Goal: Check status: Check status

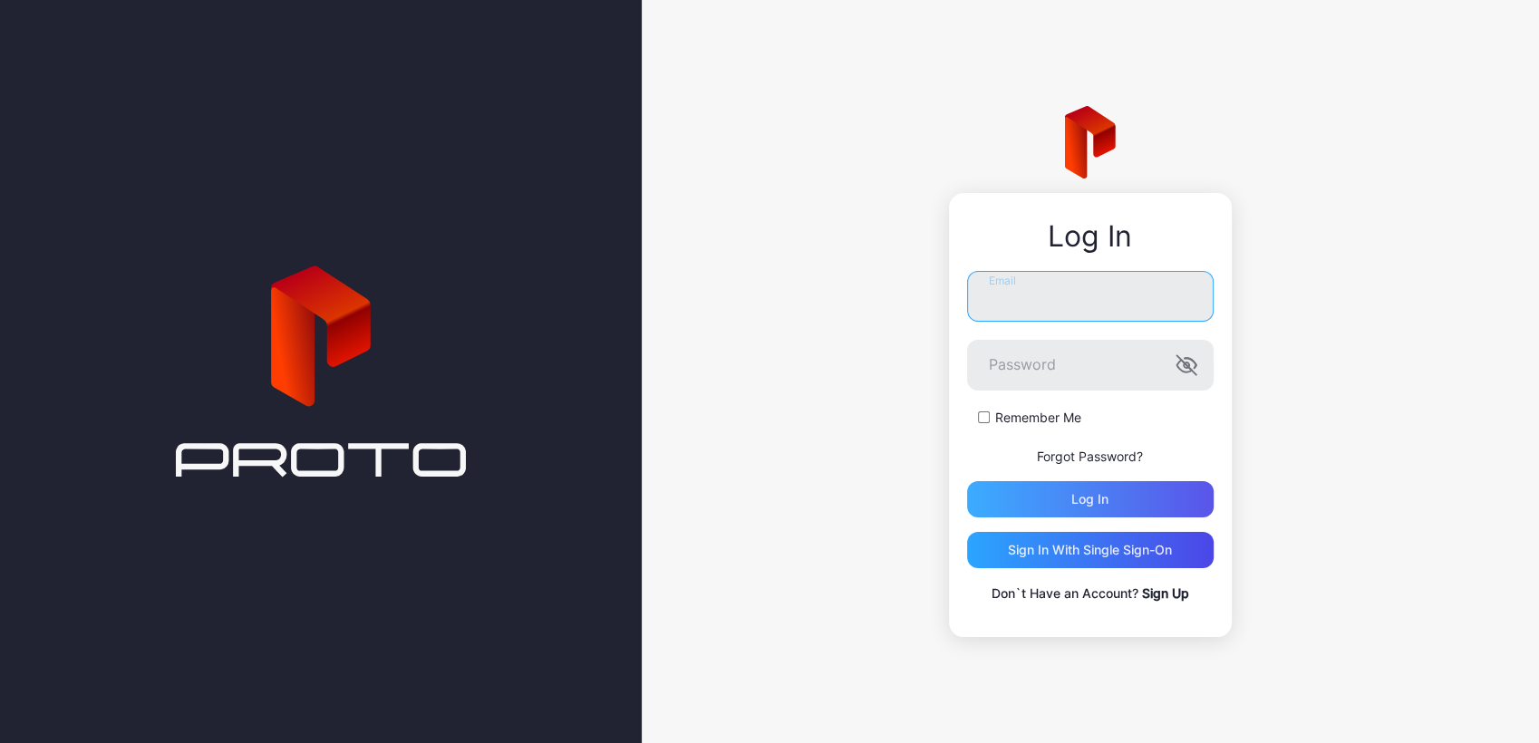
type input "**********"
click at [997, 497] on div "Log in" at bounding box center [1090, 499] width 247 height 36
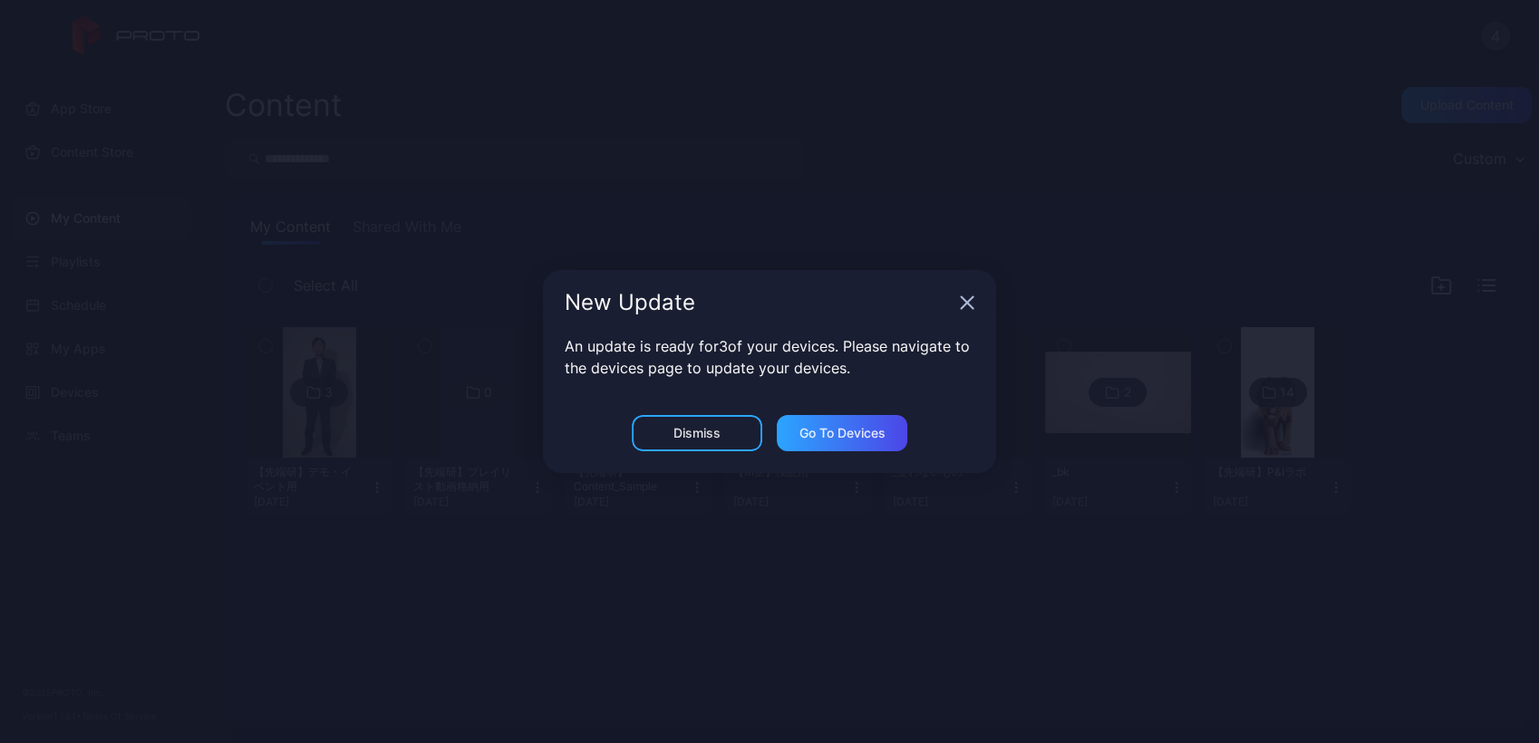
click at [392, 563] on div "New Update An update is ready for 3 of your devices. Please navigate to the dev…" at bounding box center [769, 371] width 1539 height 743
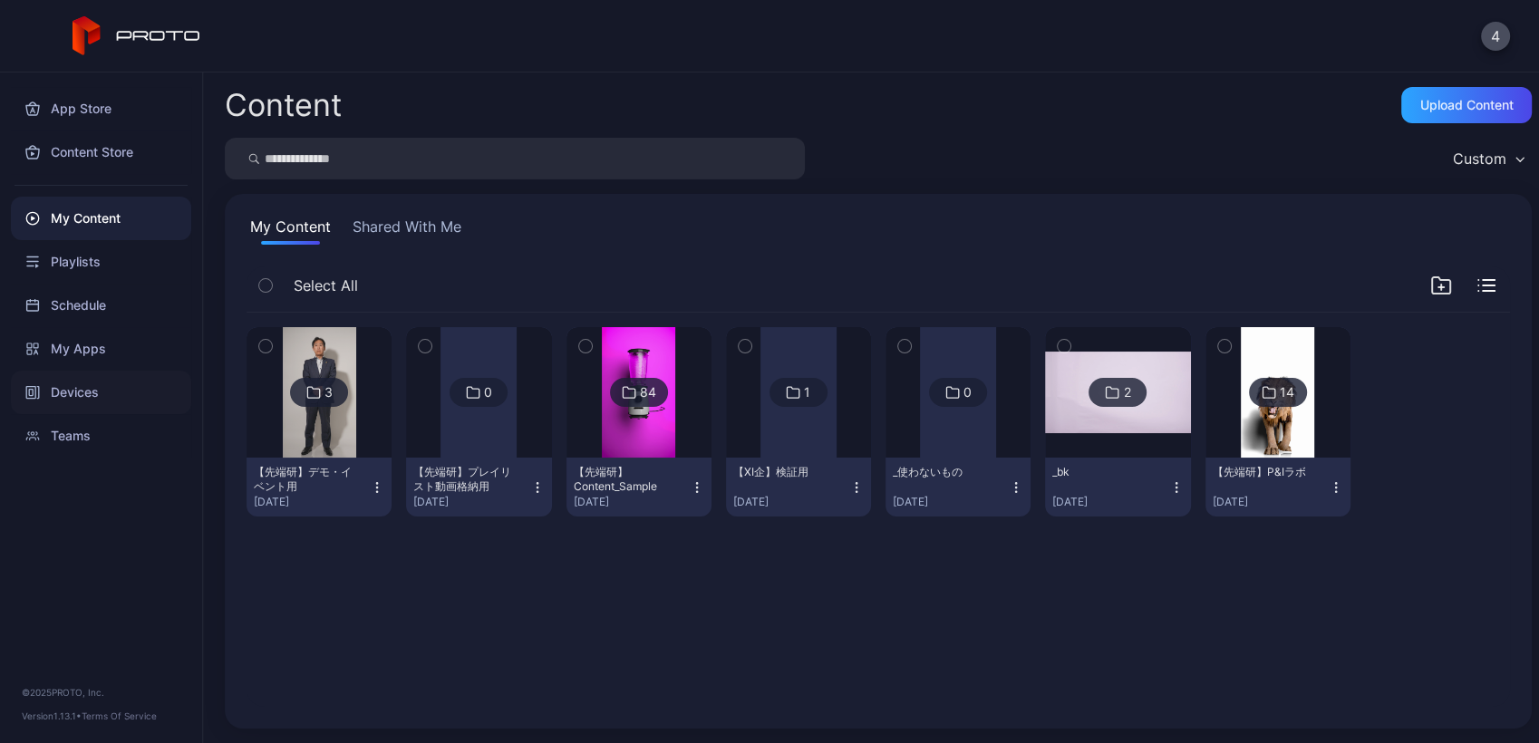
click at [24, 382] on div "Devices" at bounding box center [101, 393] width 180 height 44
